Goal: Transaction & Acquisition: Purchase product/service

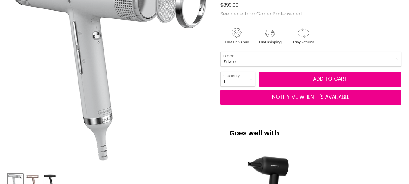
scroll to position [203, 0]
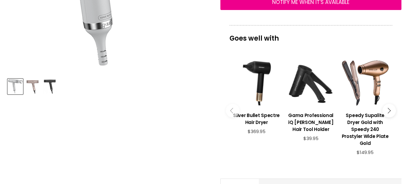
click at [32, 90] on img "Product thumbnails" at bounding box center [32, 86] width 14 height 14
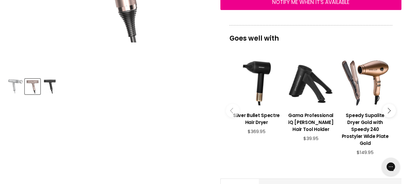
scroll to position [0, 0]
click at [59, 87] on div "Product thumbnails" at bounding box center [109, 85] width 205 height 17
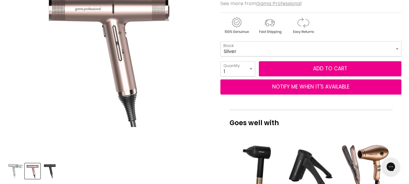
scroll to position [173, 0]
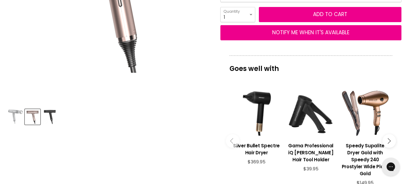
click at [52, 113] on img "Product thumbnails" at bounding box center [50, 117] width 14 height 14
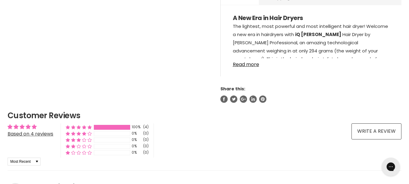
scroll to position [355, 0]
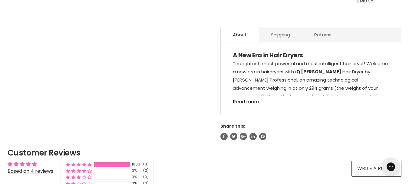
click at [272, 30] on link "Shipping" at bounding box center [280, 34] width 43 height 15
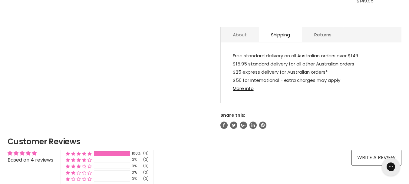
click at [250, 29] on link "About" at bounding box center [240, 34] width 38 height 15
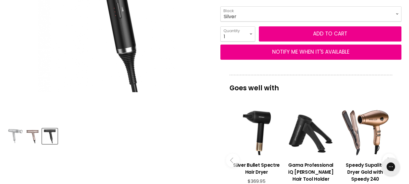
scroll to position [173, 0]
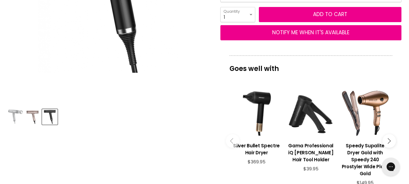
click at [31, 114] on img "Product thumbnails" at bounding box center [32, 117] width 14 height 14
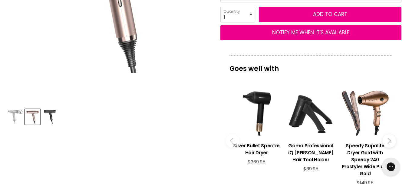
click at [15, 117] on img "Product thumbnails" at bounding box center [15, 117] width 14 height 14
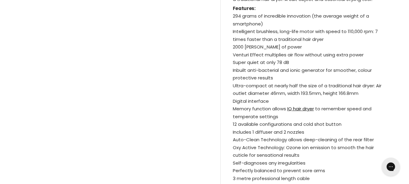
scroll to position [476, 0]
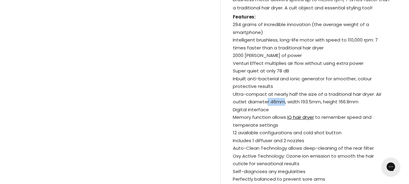
drag, startPoint x: 266, startPoint y: 94, endPoint x: 283, endPoint y: 96, distance: 17.0
click at [283, 96] on li "Ultra-compact at nearly half the size of a traditional hair dryer: Air outlet d…" at bounding box center [311, 97] width 156 height 15
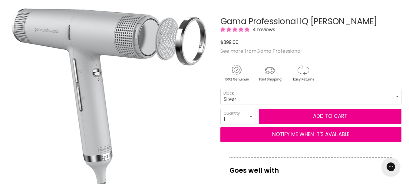
scroll to position [61, 0]
